Goal: Task Accomplishment & Management: Use online tool/utility

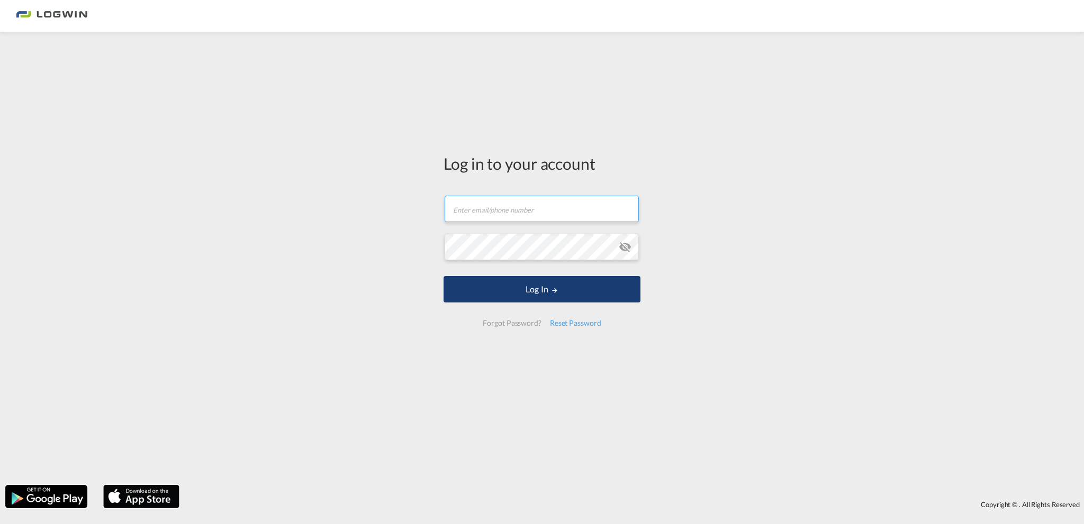
type input "[PERSON_NAME][EMAIL_ADDRESS][PERSON_NAME][DOMAIN_NAME]"
click at [515, 286] on button "Log In" at bounding box center [541, 289] width 197 height 26
